Goal: Information Seeking & Learning: Find specific fact

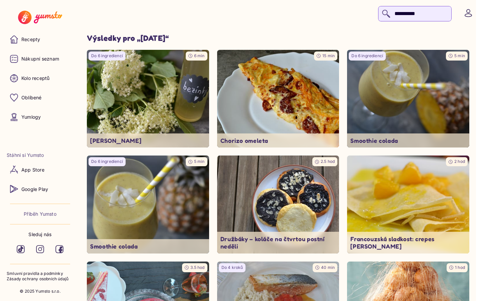
click at [405, 14] on input "**********" at bounding box center [414, 13] width 73 height 15
type input "*"
type input "**********"
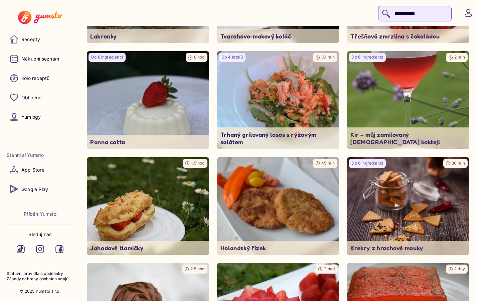
click at [468, 13] on icon at bounding box center [468, 12] width 7 height 7
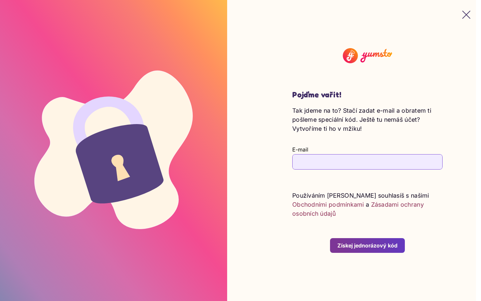
click at [367, 166] on input "E-mail" at bounding box center [367, 161] width 150 height 15
type input "**********"
click at [330, 238] on button "Získej jednorázový kód" at bounding box center [367, 245] width 75 height 15
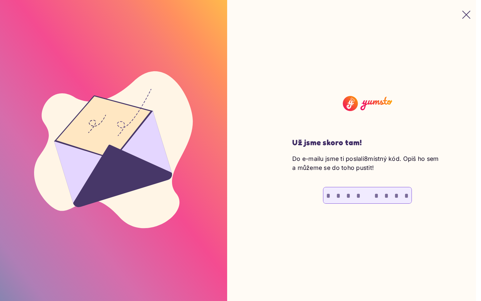
click at [328, 195] on input "text" at bounding box center [328, 195] width 10 height 16
type input "*"
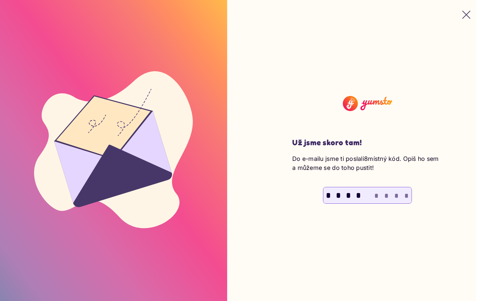
type input "*"
click at [328, 195] on input "*" at bounding box center [328, 195] width 10 height 16
type input "*"
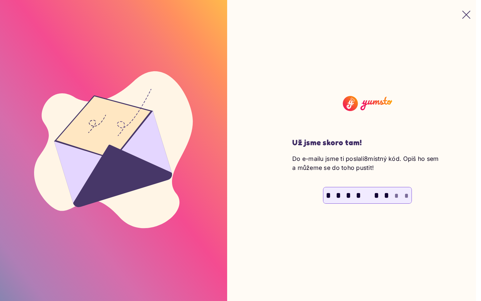
type input "*"
click at [328, 195] on input "text" at bounding box center [328, 195] width 10 height 16
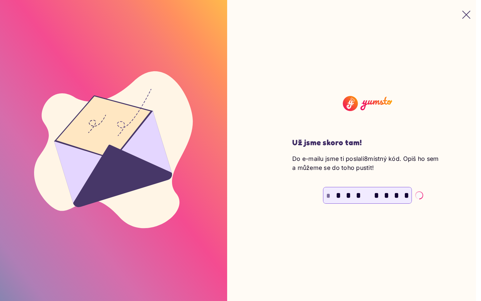
click at [328, 195] on input "text" at bounding box center [328, 195] width 10 height 16
type input "*"
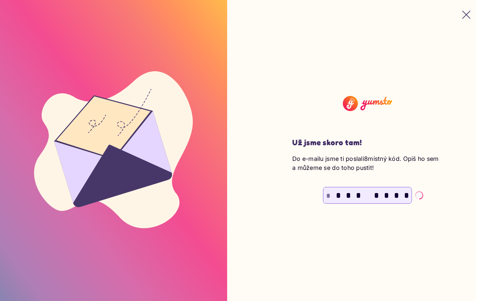
type input "*"
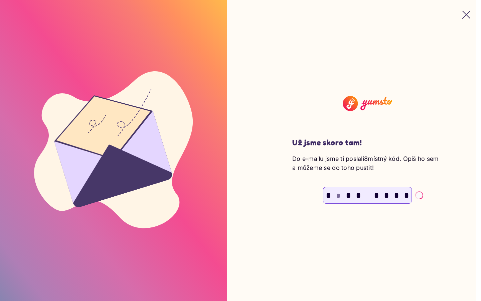
click at [328, 195] on input "*" at bounding box center [328, 195] width 10 height 16
type input "*"
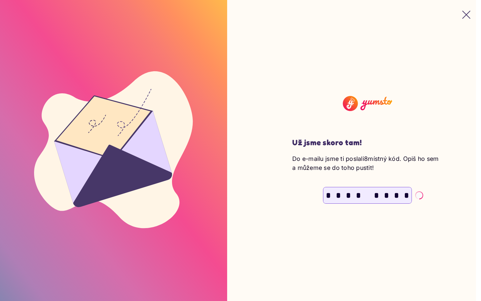
type input "*"
click at [323, 187] on input "text" at bounding box center [328, 195] width 10 height 16
click at [328, 195] on input "text" at bounding box center [328, 195] width 10 height 16
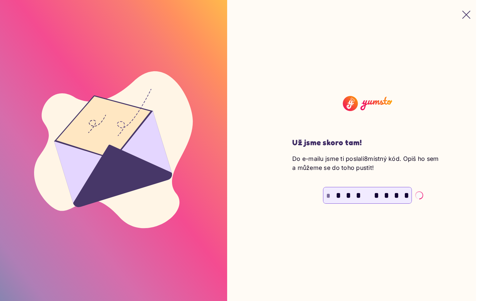
type input "*"
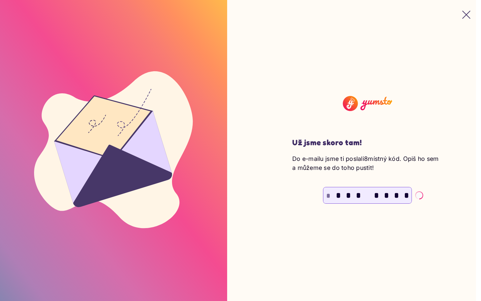
type input "*"
click at [328, 195] on input "text" at bounding box center [328, 195] width 10 height 16
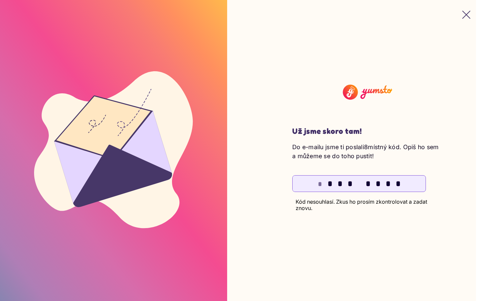
click at [320, 183] on input "text" at bounding box center [320, 183] width 10 height 16
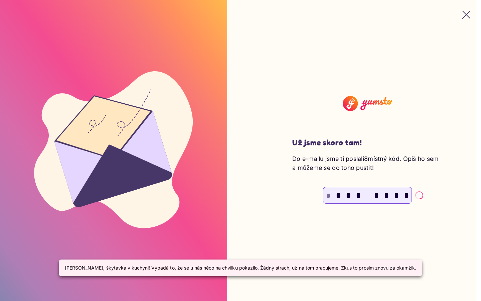
type input "*"
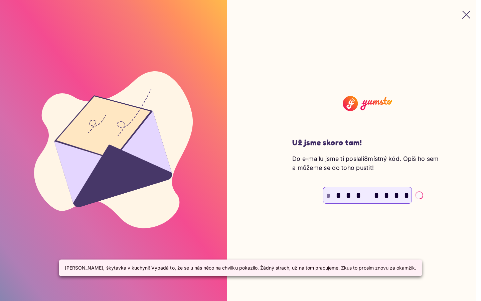
type input "*"
click at [328, 195] on input "*" at bounding box center [328, 195] width 10 height 16
type input "*"
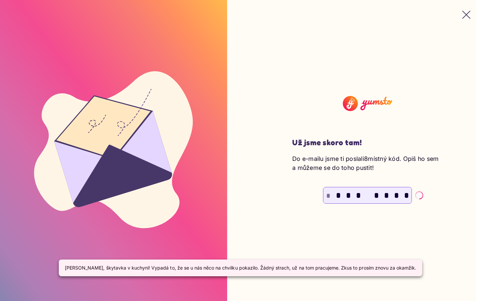
type input "*"
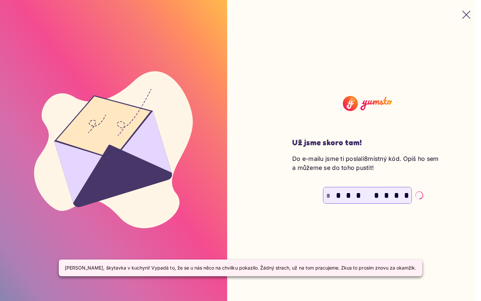
type input "*"
click at [328, 195] on input "*" at bounding box center [328, 195] width 10 height 16
type input "*"
click at [328, 195] on input "*" at bounding box center [328, 195] width 10 height 16
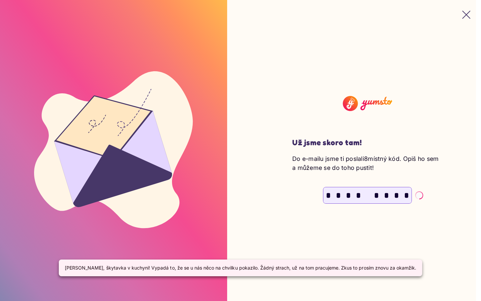
click at [328, 195] on input "*" at bounding box center [328, 195] width 10 height 16
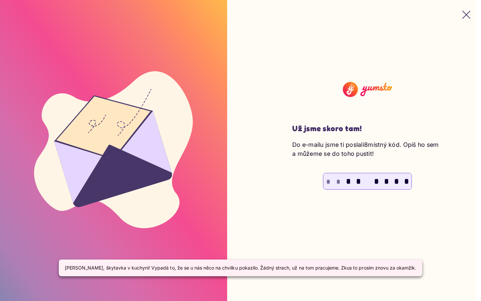
click at [328, 181] on input "text" at bounding box center [328, 181] width 10 height 16
type input "*"
click at [328, 181] on input "text" at bounding box center [328, 181] width 10 height 16
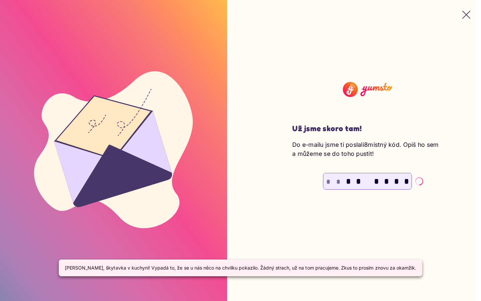
click at [328, 181] on input "text" at bounding box center [328, 181] width 10 height 16
type input "*"
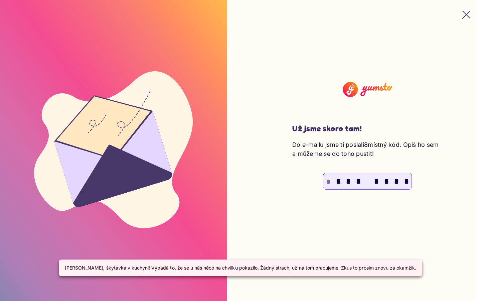
click at [328, 181] on input "text" at bounding box center [328, 181] width 10 height 16
type input "*"
click at [328, 181] on input "*" at bounding box center [328, 181] width 10 height 16
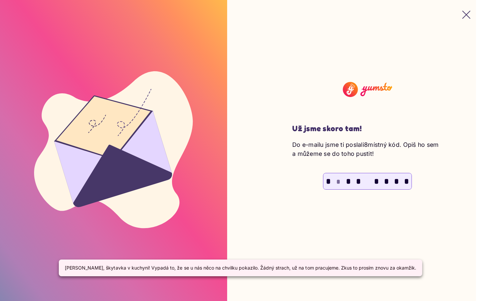
type input "*"
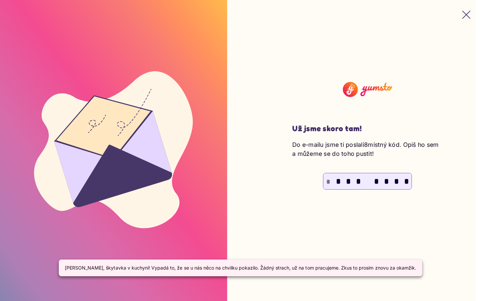
click at [328, 181] on input "text" at bounding box center [328, 181] width 10 height 16
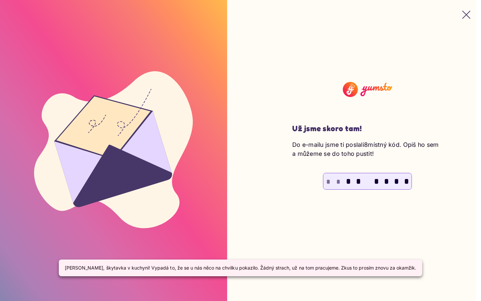
click at [338, 181] on input "text" at bounding box center [338, 181] width 10 height 16
type input "*"
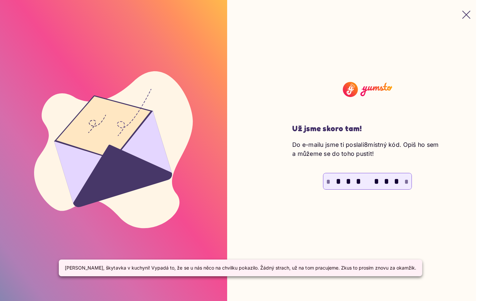
type input "*"
click at [338, 181] on input "*" at bounding box center [338, 181] width 10 height 16
type input "*"
click at [338, 181] on input "*" at bounding box center [338, 181] width 10 height 16
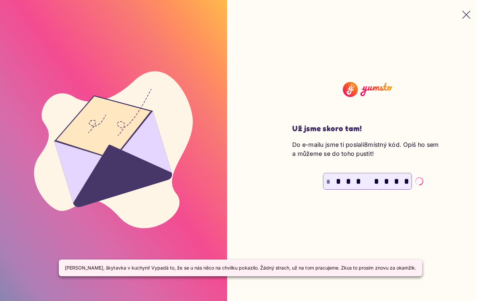
click at [338, 181] on input "*" at bounding box center [338, 181] width 10 height 16
type input "*"
click at [338, 181] on input "*" at bounding box center [338, 181] width 10 height 16
type input "*"
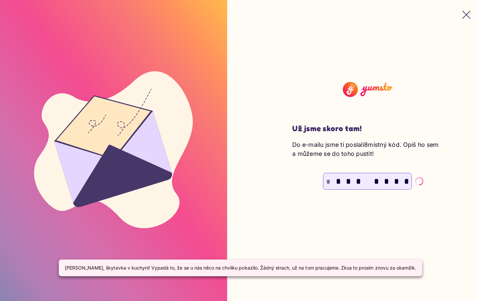
type input "*"
click at [338, 181] on input "text" at bounding box center [338, 181] width 10 height 16
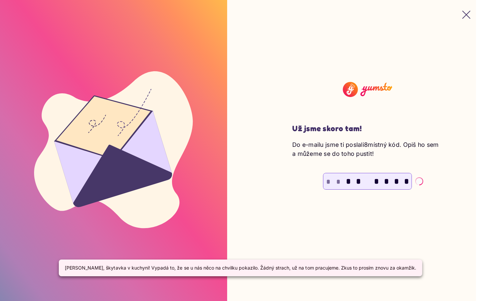
click at [338, 181] on input "text" at bounding box center [338, 181] width 10 height 16
type input "*"
click at [338, 181] on input "text" at bounding box center [338, 181] width 10 height 16
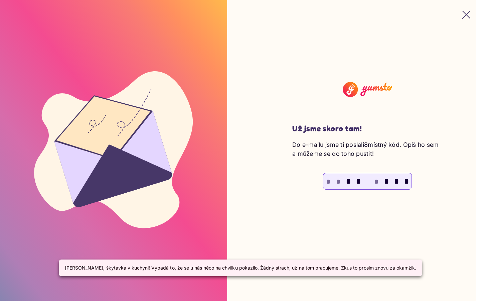
type input "*"
click at [338, 181] on input "text" at bounding box center [338, 181] width 10 height 16
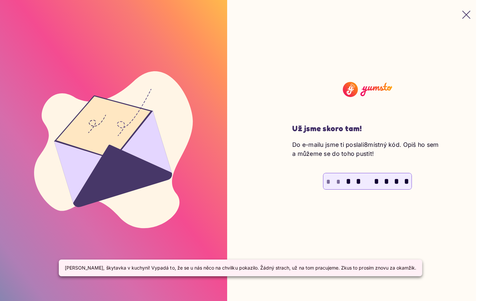
click at [338, 181] on input "text" at bounding box center [338, 181] width 10 height 16
type input "*"
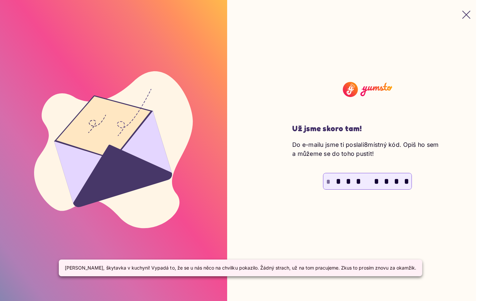
type input "*"
click at [338, 181] on input "*" at bounding box center [338, 181] width 10 height 16
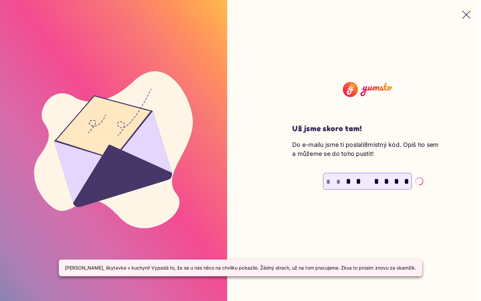
click at [338, 181] on input "text" at bounding box center [338, 181] width 10 height 16
type input "*"
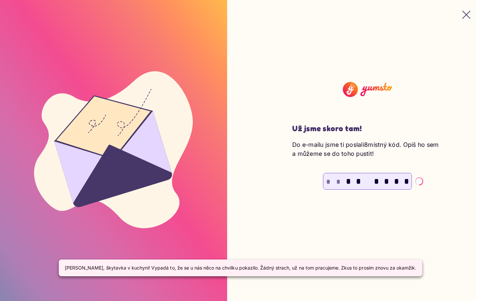
type input "*"
click at [338, 181] on input "text" at bounding box center [338, 181] width 10 height 16
type input "*"
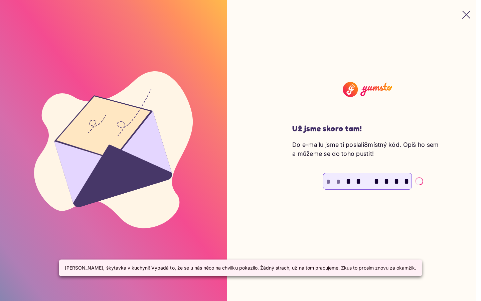
type input "*"
click at [338, 181] on input "text" at bounding box center [338, 181] width 10 height 16
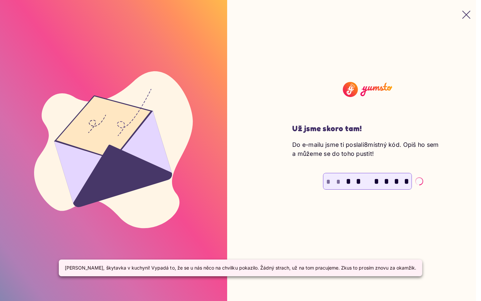
click at [338, 181] on input "text" at bounding box center [338, 181] width 10 height 16
type input "*"
click at [338, 181] on input "*" at bounding box center [338, 181] width 10 height 16
type input "*"
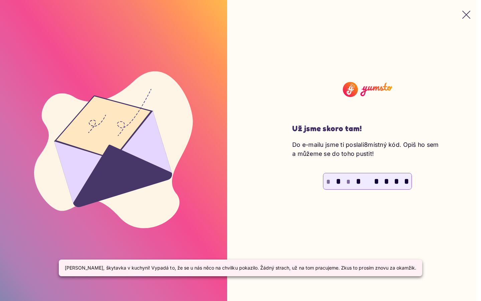
click at [338, 181] on input "*" at bounding box center [338, 181] width 10 height 16
type input "*"
click at [338, 181] on input "*" at bounding box center [338, 181] width 10 height 16
click at [338, 181] on input "text" at bounding box center [338, 181] width 10 height 16
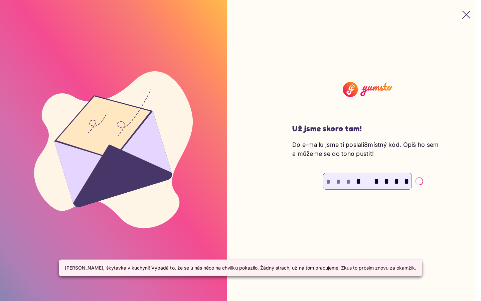
type input "*"
click at [338, 181] on input "*" at bounding box center [338, 181] width 10 height 16
click at [338, 181] on input "text" at bounding box center [338, 181] width 10 height 16
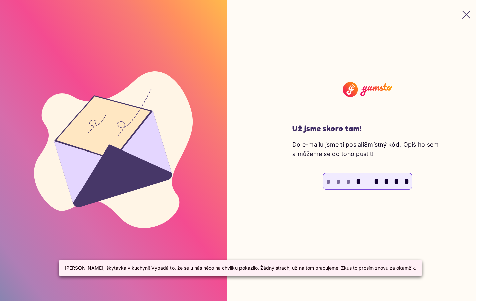
type input "*"
click at [338, 181] on input "text" at bounding box center [338, 181] width 10 height 16
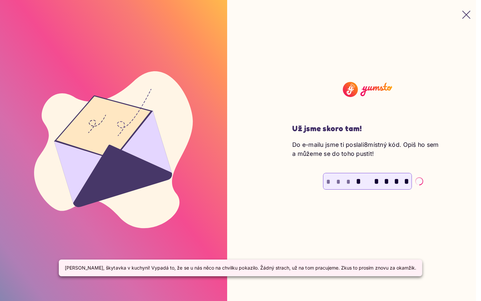
type input "*"
click at [338, 181] on input "text" at bounding box center [338, 181] width 10 height 16
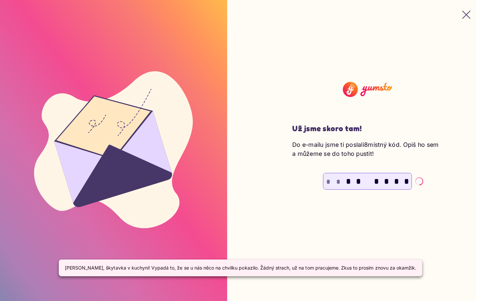
click at [338, 181] on input "text" at bounding box center [338, 181] width 10 height 16
type input "*"
click at [338, 181] on input "*" at bounding box center [338, 181] width 10 height 16
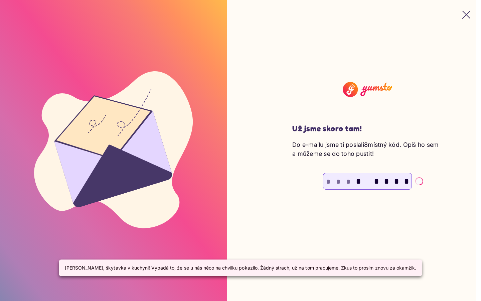
click at [333, 173] on input "text" at bounding box center [338, 181] width 10 height 16
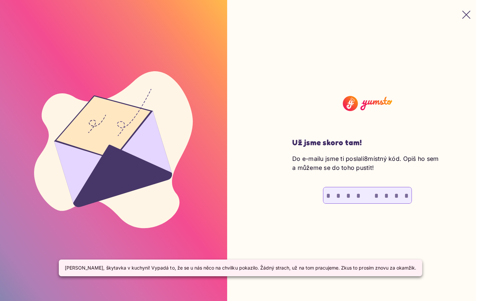
type input "*"
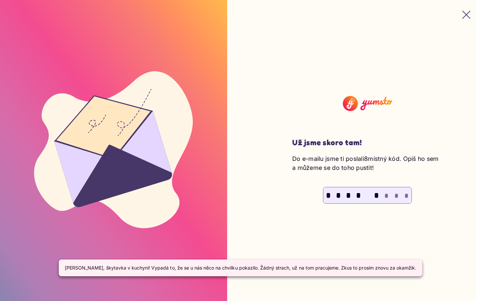
type input "*"
click at [348, 195] on input "*" at bounding box center [348, 195] width 10 height 16
type input "*"
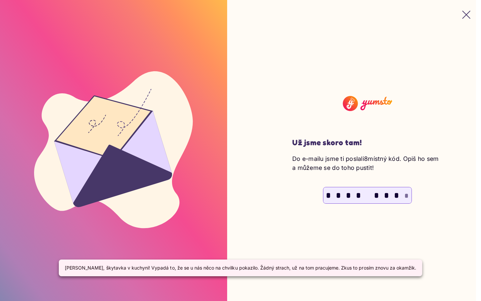
type input "*"
click at [348, 195] on input "text" at bounding box center [348, 195] width 10 height 16
type input "*"
click at [348, 195] on input "text" at bounding box center [348, 195] width 10 height 16
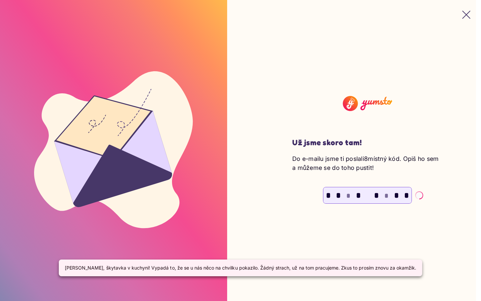
click at [348, 195] on input "text" at bounding box center [348, 195] width 10 height 16
type input "*"
click at [348, 195] on input "text" at bounding box center [348, 195] width 10 height 16
type input "*"
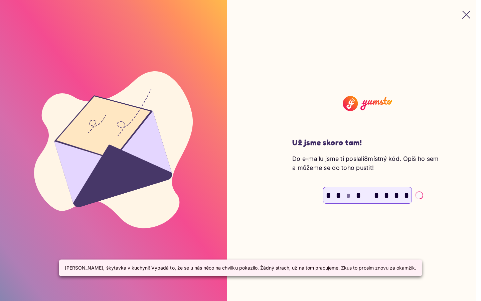
click at [348, 195] on input "text" at bounding box center [348, 195] width 10 height 16
type input "*"
click at [348, 195] on input "text" at bounding box center [348, 195] width 10 height 16
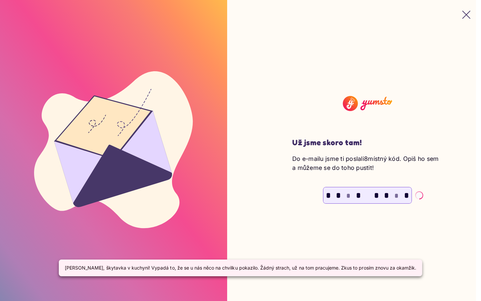
click at [348, 195] on input "text" at bounding box center [348, 195] width 10 height 16
type input "*"
click at [348, 195] on input "text" at bounding box center [348, 195] width 10 height 16
type input "*"
click at [348, 195] on input "text" at bounding box center [348, 195] width 10 height 16
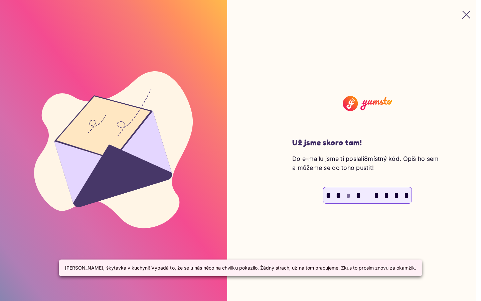
type input "*"
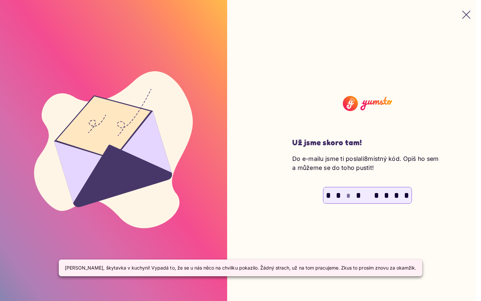
type input "*"
click at [348, 195] on input "*" at bounding box center [348, 195] width 10 height 16
click at [348, 195] on input "text" at bounding box center [348, 195] width 10 height 16
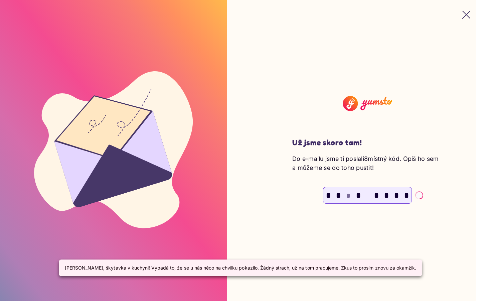
type input "*"
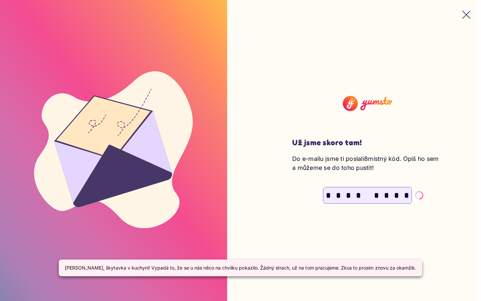
click at [348, 195] on input "*" at bounding box center [348, 195] width 10 height 16
type input "*"
click at [348, 195] on input "*" at bounding box center [348, 195] width 10 height 16
type input "*"
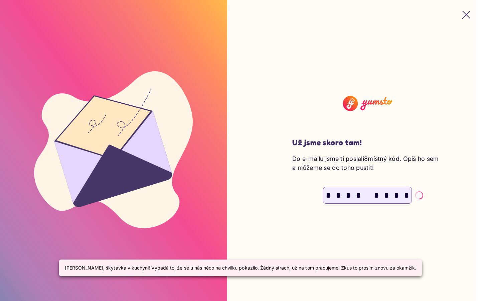
type input "*"
click at [348, 195] on input "text" at bounding box center [348, 195] width 10 height 16
type input "*"
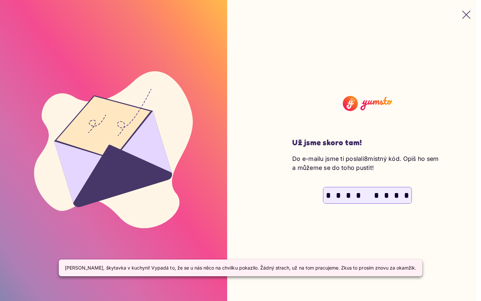
click at [348, 195] on input "*" at bounding box center [348, 195] width 10 height 16
type input "*"
click at [348, 195] on input "*" at bounding box center [348, 195] width 10 height 16
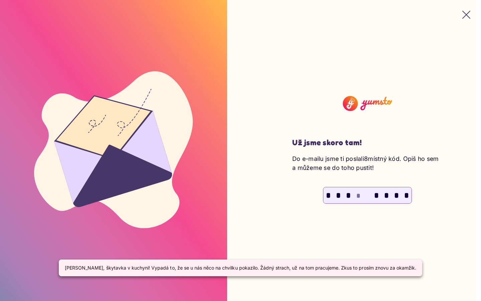
type input "*"
click at [348, 195] on input "text" at bounding box center [348, 195] width 10 height 16
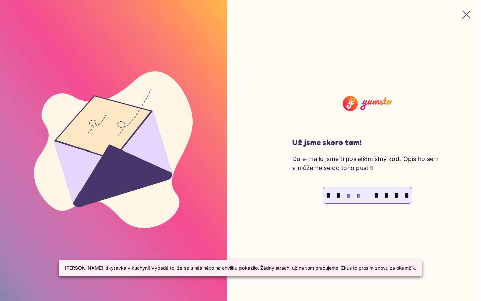
click at [348, 195] on input "text" at bounding box center [348, 195] width 10 height 16
type input "*"
click at [348, 195] on input "text" at bounding box center [348, 195] width 10 height 16
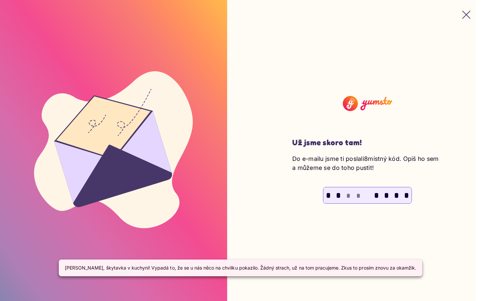
click at [348, 195] on input "text" at bounding box center [348, 195] width 10 height 16
type input "*"
click at [348, 195] on input "text" at bounding box center [348, 195] width 10 height 16
type input "*"
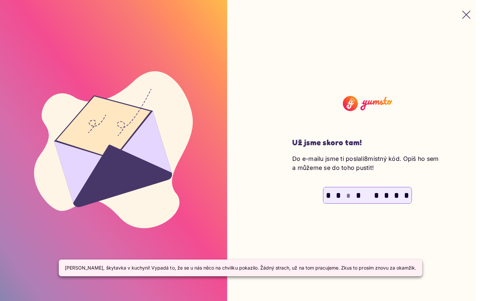
type input "*"
click at [348, 195] on input "text" at bounding box center [348, 195] width 10 height 16
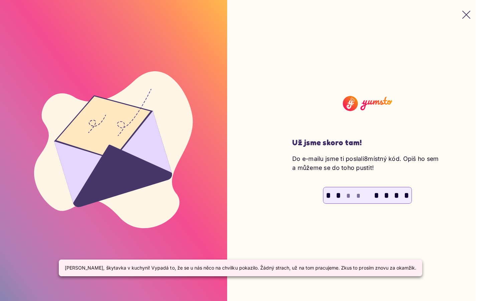
click at [348, 195] on input "text" at bounding box center [348, 195] width 10 height 16
click at [348, 187] on input "text" at bounding box center [348, 195] width 10 height 16
click at [358, 195] on input "text" at bounding box center [358, 195] width 10 height 16
type input "*"
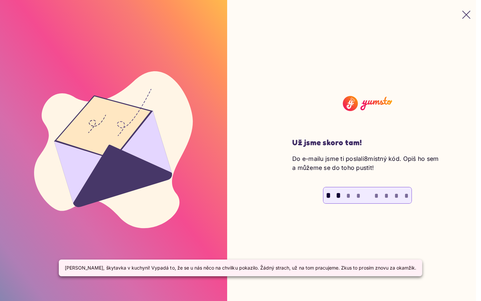
type input "*"
click at [358, 195] on input "*" at bounding box center [358, 195] width 10 height 16
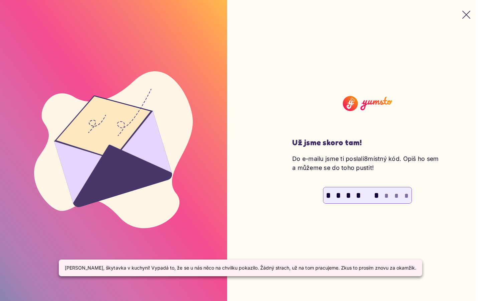
click at [358, 195] on input "*" at bounding box center [358, 195] width 10 height 16
type input "*"
click at [358, 195] on input "text" at bounding box center [358, 195] width 10 height 16
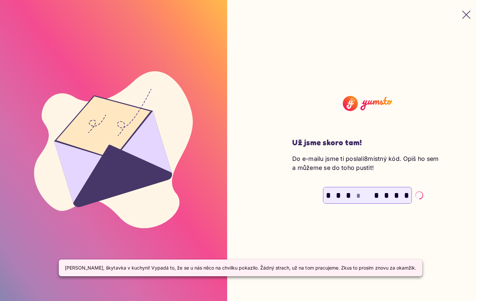
click at [358, 195] on input "text" at bounding box center [358, 195] width 10 height 16
type input "*"
click at [358, 195] on input "*" at bounding box center [358, 195] width 10 height 16
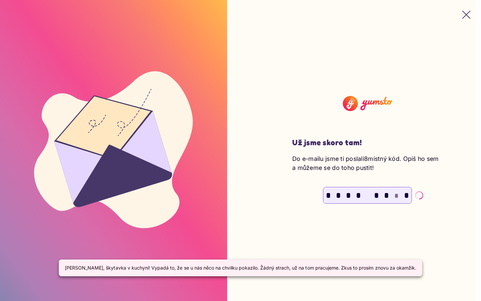
click at [358, 195] on input "*" at bounding box center [358, 195] width 10 height 16
type input "*"
click at [358, 195] on input "text" at bounding box center [358, 195] width 10 height 16
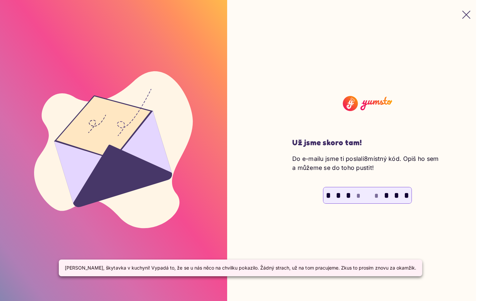
click at [358, 195] on input "text" at bounding box center [358, 195] width 10 height 16
type input "*"
click at [358, 195] on input "text" at bounding box center [358, 195] width 10 height 16
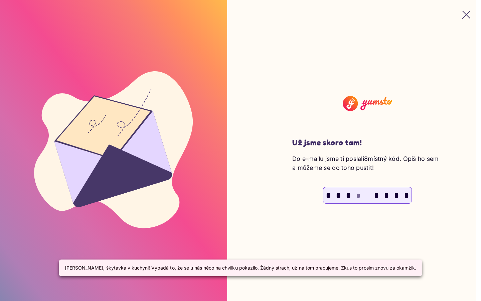
click at [358, 195] on input "text" at bounding box center [358, 195] width 10 height 16
click at [358, 195] on input "*" at bounding box center [358, 195] width 10 height 16
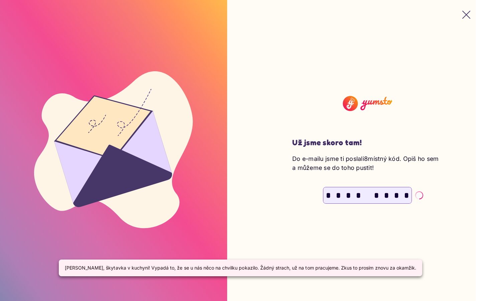
click at [358, 195] on input "*" at bounding box center [358, 195] width 10 height 16
click at [358, 195] on input "text" at bounding box center [358, 195] width 10 height 16
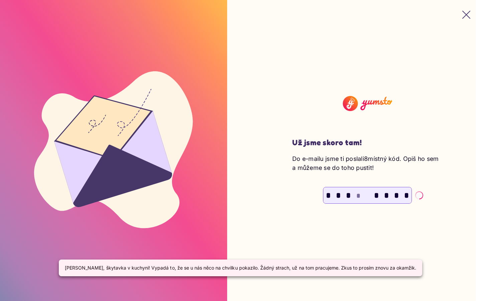
click at [358, 195] on input "text" at bounding box center [358, 195] width 10 height 16
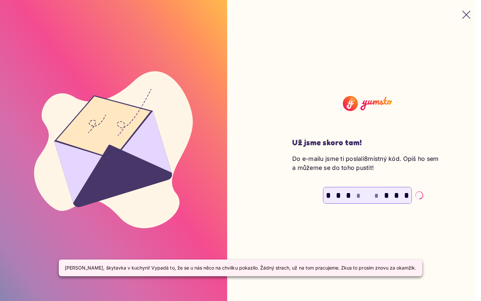
click at [358, 195] on input "text" at bounding box center [358, 195] width 10 height 16
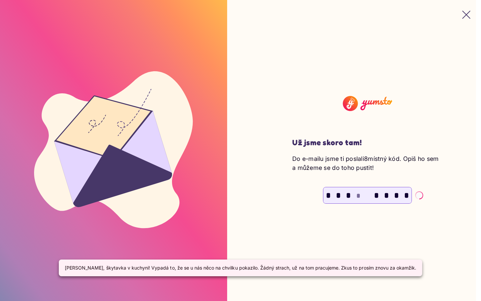
click at [358, 195] on input "text" at bounding box center [358, 195] width 10 height 16
click at [358, 195] on input "*" at bounding box center [358, 195] width 10 height 16
click at [358, 195] on input "text" at bounding box center [358, 195] width 10 height 16
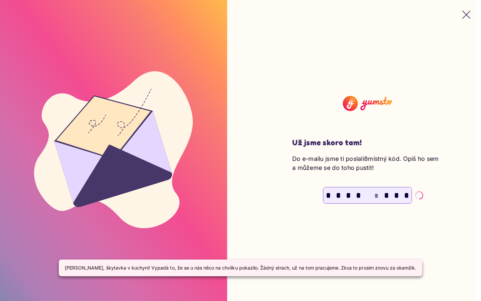
click at [358, 187] on input "*" at bounding box center [358, 195] width 10 height 16
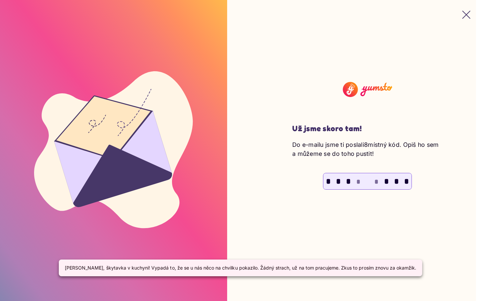
click at [358, 181] on input "text" at bounding box center [358, 181] width 10 height 16
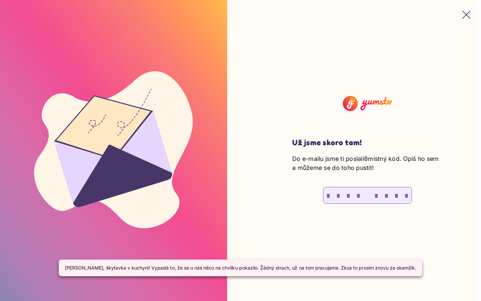
click at [376, 195] on input "text" at bounding box center [376, 195] width 10 height 16
click at [376, 195] on input "*" at bounding box center [376, 195] width 10 height 16
click at [376, 195] on input "text" at bounding box center [376, 195] width 10 height 16
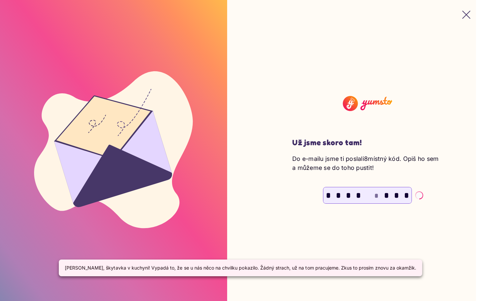
click at [376, 195] on input "text" at bounding box center [376, 195] width 10 height 16
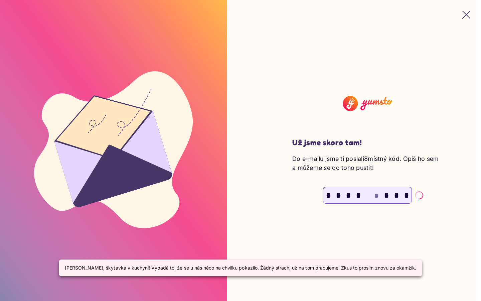
click at [376, 195] on input "text" at bounding box center [376, 195] width 10 height 16
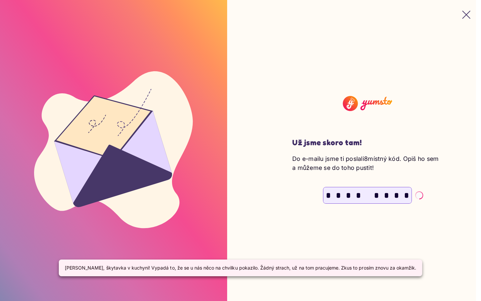
click at [376, 195] on input "*" at bounding box center [376, 195] width 10 height 16
click at [376, 195] on input "text" at bounding box center [376, 195] width 10 height 16
click at [376, 195] on input "*" at bounding box center [376, 195] width 10 height 16
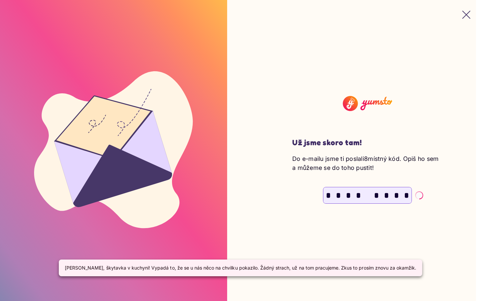
click at [376, 195] on input "*" at bounding box center [376, 195] width 10 height 16
click at [376, 195] on input "text" at bounding box center [376, 195] width 10 height 16
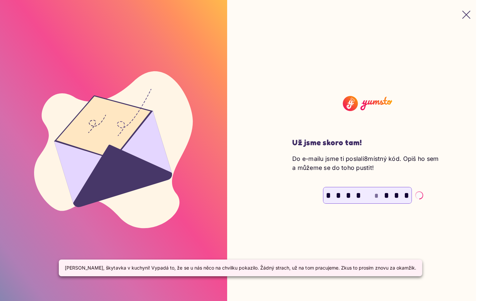
click at [376, 195] on input "text" at bounding box center [376, 195] width 10 height 16
click at [376, 195] on input "*" at bounding box center [376, 195] width 10 height 16
click at [376, 195] on input "text" at bounding box center [376, 195] width 10 height 16
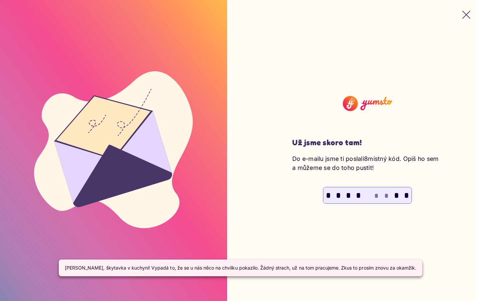
click at [376, 195] on input "text" at bounding box center [376, 195] width 10 height 16
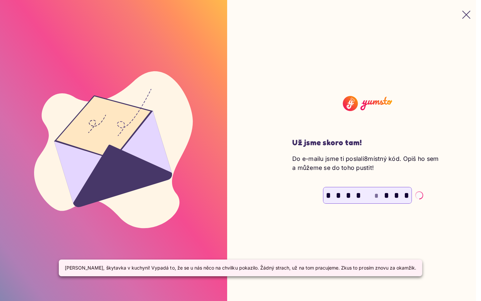
click at [376, 195] on input "text" at bounding box center [376, 195] width 10 height 16
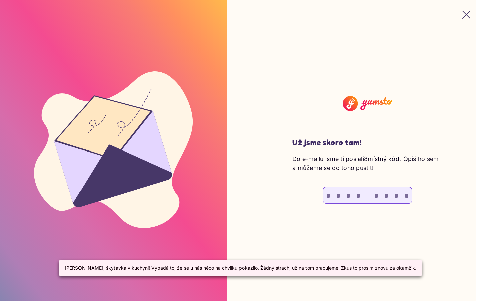
click at [386, 195] on input "text" at bounding box center [386, 195] width 10 height 16
click at [386, 195] on input "*" at bounding box center [386, 195] width 10 height 16
click at [386, 195] on input "text" at bounding box center [386, 195] width 10 height 16
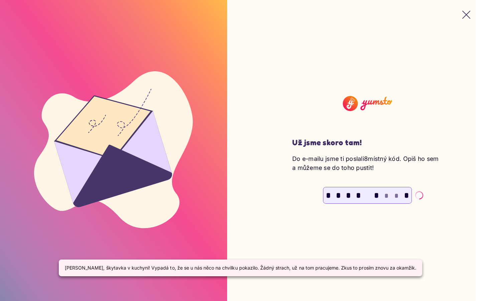
click at [386, 195] on input "text" at bounding box center [386, 195] width 10 height 16
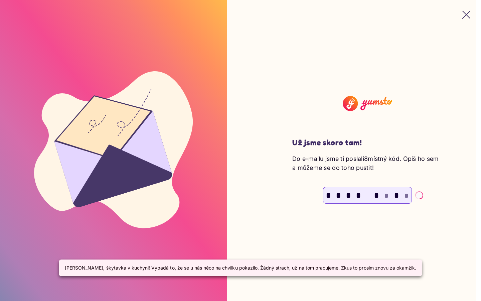
click at [386, 195] on input "text" at bounding box center [386, 195] width 10 height 16
click at [386, 195] on input "*" at bounding box center [386, 195] width 10 height 16
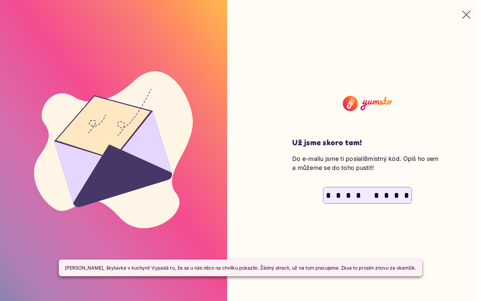
click at [386, 195] on input "*" at bounding box center [386, 195] width 10 height 16
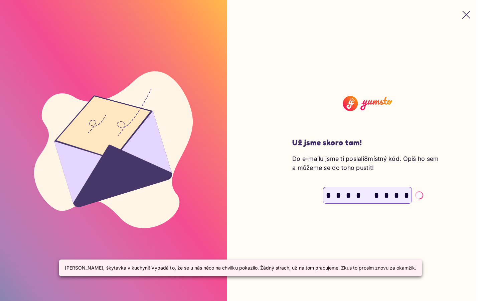
click at [386, 195] on input "*" at bounding box center [386, 195] width 10 height 16
click at [386, 195] on input "text" at bounding box center [386, 195] width 10 height 16
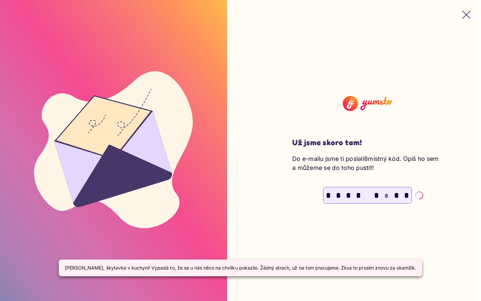
click at [386, 195] on input "text" at bounding box center [386, 195] width 10 height 16
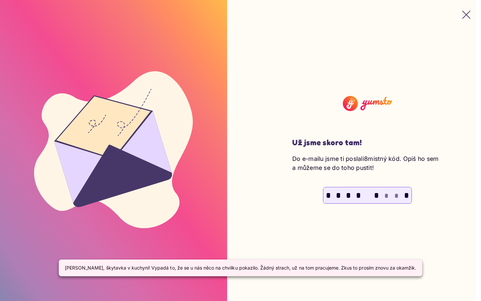
click at [386, 195] on input "text" at bounding box center [386, 195] width 10 height 16
click at [386, 195] on input "*" at bounding box center [386, 195] width 10 height 16
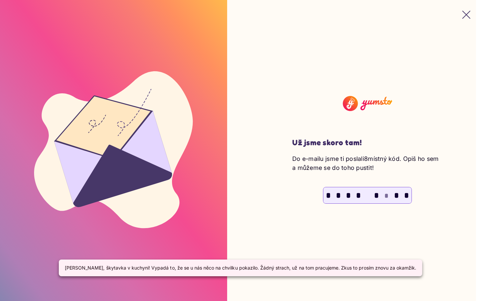
click at [386, 195] on input "text" at bounding box center [386, 195] width 10 height 16
click at [386, 187] on input "text" at bounding box center [386, 195] width 10 height 16
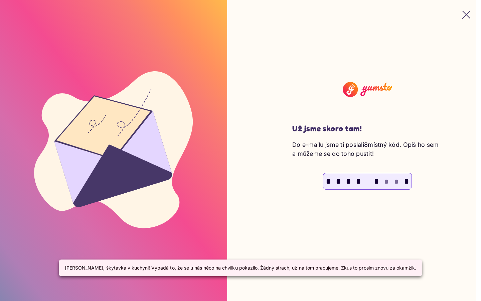
click at [386, 181] on input "text" at bounding box center [386, 181] width 10 height 16
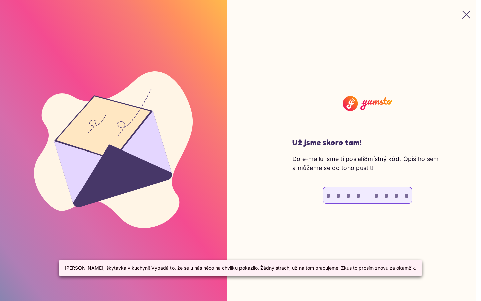
click at [396, 195] on input "text" at bounding box center [396, 195] width 10 height 16
click at [396, 195] on input "*" at bounding box center [396, 195] width 10 height 16
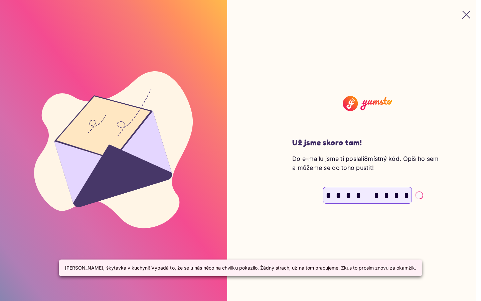
click at [396, 195] on input "*" at bounding box center [396, 195] width 10 height 16
click at [396, 195] on input "text" at bounding box center [396, 195] width 10 height 16
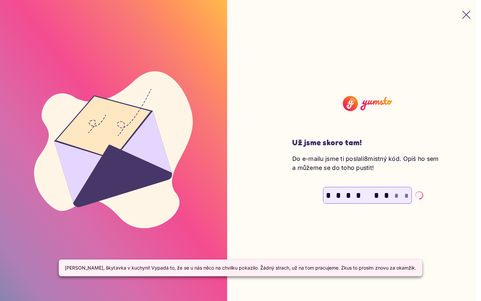
click at [396, 195] on input "text" at bounding box center [396, 195] width 10 height 16
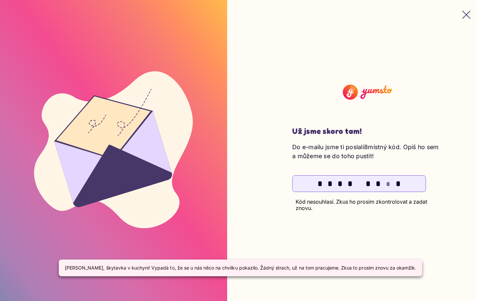
click at [388, 183] on input "text" at bounding box center [388, 183] width 10 height 16
click at [393, 191] on input "text" at bounding box center [388, 183] width 10 height 16
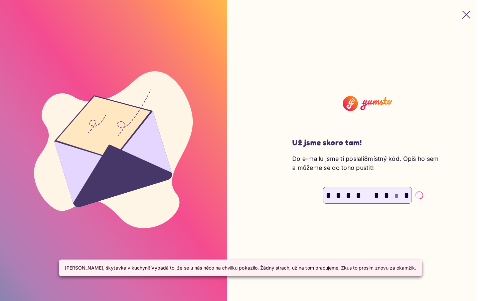
click at [396, 195] on input "text" at bounding box center [396, 195] width 10 height 16
click at [396, 195] on input "*" at bounding box center [396, 195] width 10 height 16
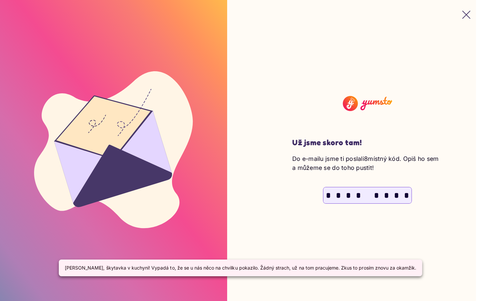
click at [396, 195] on input "*" at bounding box center [396, 195] width 10 height 16
click at [396, 195] on input "text" at bounding box center [396, 195] width 10 height 16
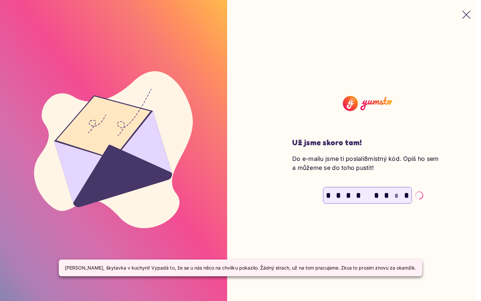
click at [396, 195] on input "text" at bounding box center [396, 195] width 10 height 16
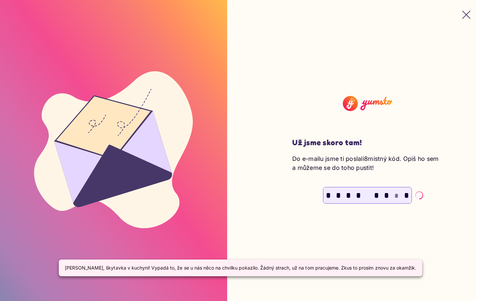
click at [396, 195] on input "text" at bounding box center [396, 195] width 10 height 16
click at [396, 195] on input "*" at bounding box center [396, 195] width 10 height 16
click at [396, 195] on input "text" at bounding box center [396, 195] width 10 height 16
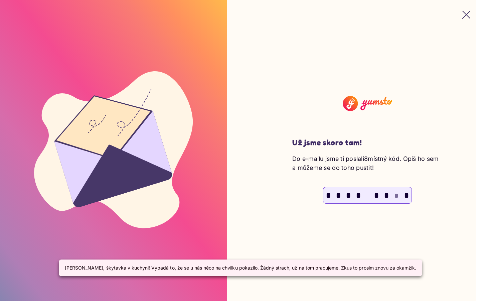
click at [396, 195] on input "text" at bounding box center [396, 195] width 10 height 16
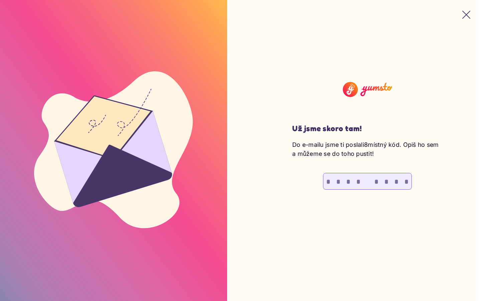
click at [406, 181] on input "text" at bounding box center [406, 181] width 10 height 16
click at [406, 181] on input "*" at bounding box center [406, 181] width 10 height 16
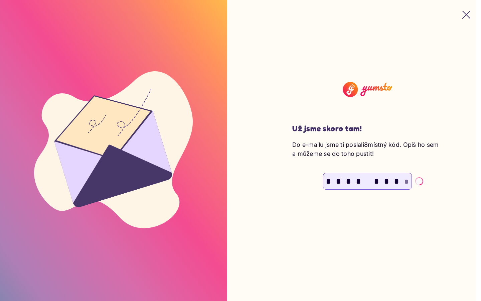
click at [406, 181] on input "text" at bounding box center [406, 181] width 10 height 16
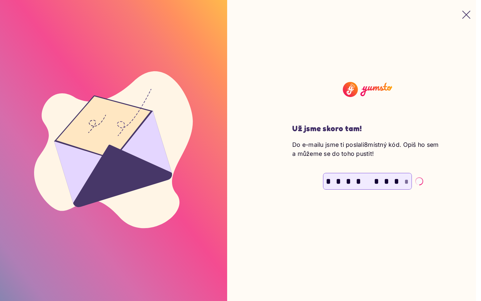
click at [406, 181] on input "text" at bounding box center [406, 181] width 10 height 16
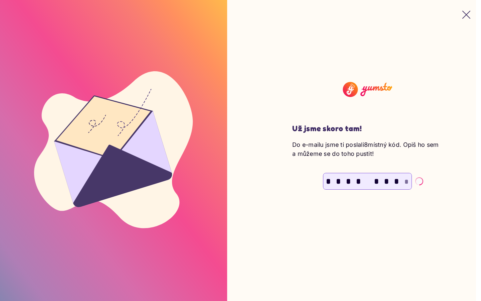
click at [406, 181] on input "text" at bounding box center [406, 181] width 10 height 16
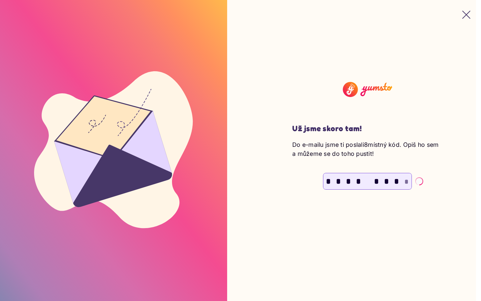
click at [406, 181] on input "text" at bounding box center [406, 181] width 10 height 16
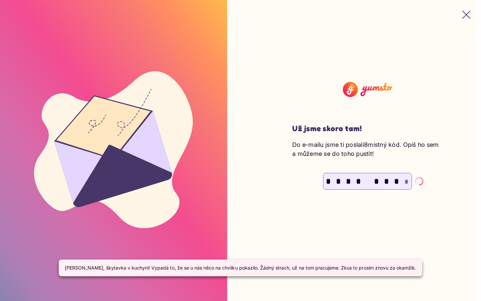
click at [406, 181] on input "text" at bounding box center [406, 181] width 10 height 16
click at [406, 181] on input "*" at bounding box center [406, 181] width 10 height 16
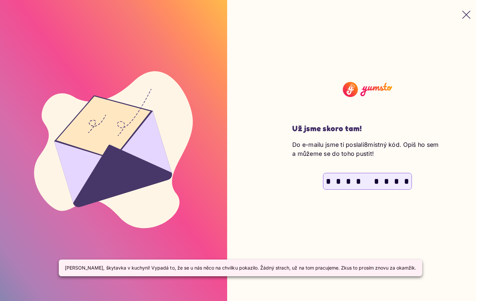
click at [406, 181] on input "*" at bounding box center [406, 181] width 10 height 16
click at [406, 181] on input "text" at bounding box center [406, 181] width 10 height 16
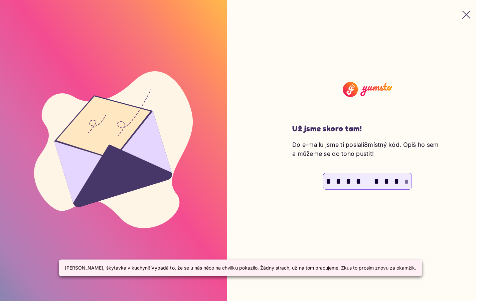
click at [406, 181] on input "text" at bounding box center [406, 181] width 10 height 16
click at [406, 181] on input "*" at bounding box center [406, 181] width 10 height 16
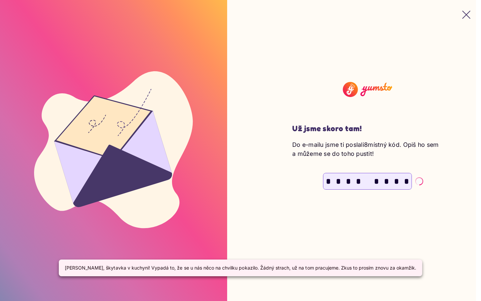
click at [406, 181] on input "*" at bounding box center [406, 181] width 10 height 16
click at [406, 181] on input "text" at bounding box center [406, 181] width 10 height 16
click at [328, 181] on input "*" at bounding box center [328, 181] width 10 height 16
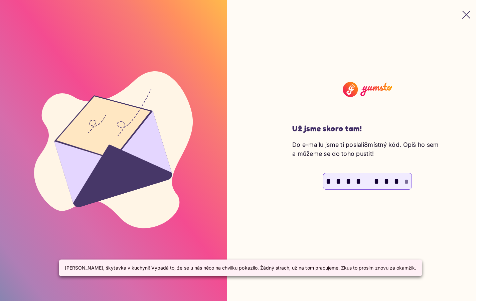
click at [338, 181] on input "*" at bounding box center [338, 181] width 10 height 16
click at [348, 181] on input "*" at bounding box center [348, 181] width 10 height 16
click at [358, 181] on input "*" at bounding box center [358, 181] width 10 height 16
click at [376, 181] on input "*" at bounding box center [376, 181] width 10 height 16
click at [386, 181] on input "*" at bounding box center [386, 181] width 10 height 16
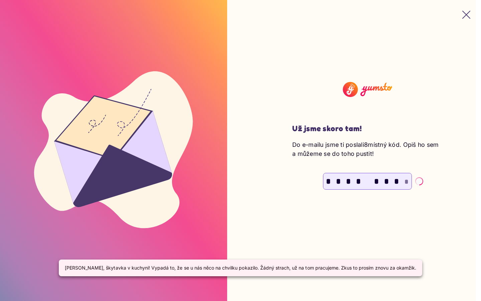
click at [396, 181] on input "*" at bounding box center [396, 181] width 10 height 16
click at [406, 181] on input "text" at bounding box center [406, 181] width 10 height 16
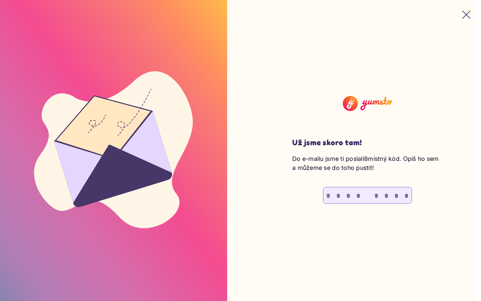
click at [328, 195] on input "text" at bounding box center [328, 195] width 10 height 16
click at [338, 195] on input "text" at bounding box center [338, 195] width 10 height 16
click at [348, 195] on input "text" at bounding box center [348, 195] width 10 height 16
click at [358, 195] on input "text" at bounding box center [358, 195] width 10 height 16
click at [376, 195] on input "text" at bounding box center [376, 195] width 10 height 16
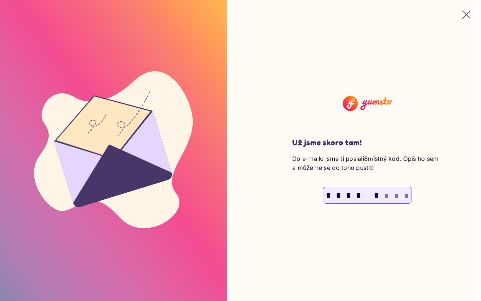
click at [386, 195] on input "text" at bounding box center [386, 195] width 10 height 16
click at [396, 195] on input "text" at bounding box center [396, 195] width 10 height 16
click at [406, 195] on input "text" at bounding box center [406, 195] width 10 height 16
